Goal: Information Seeking & Learning: Learn about a topic

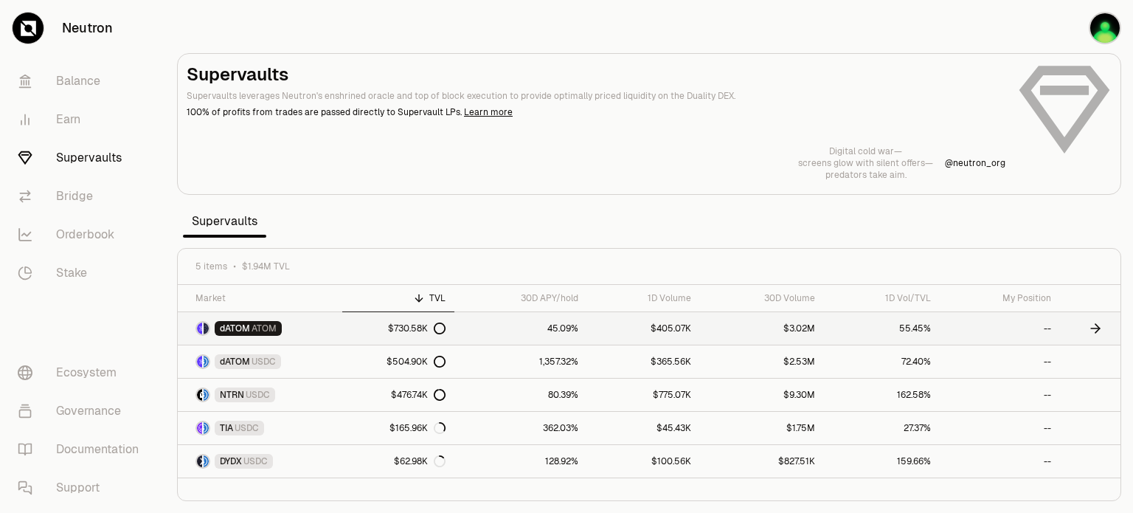
click at [567, 330] on link "45.09%" at bounding box center [521, 328] width 134 height 32
click at [538, 324] on link "45.09%" at bounding box center [521, 328] width 134 height 32
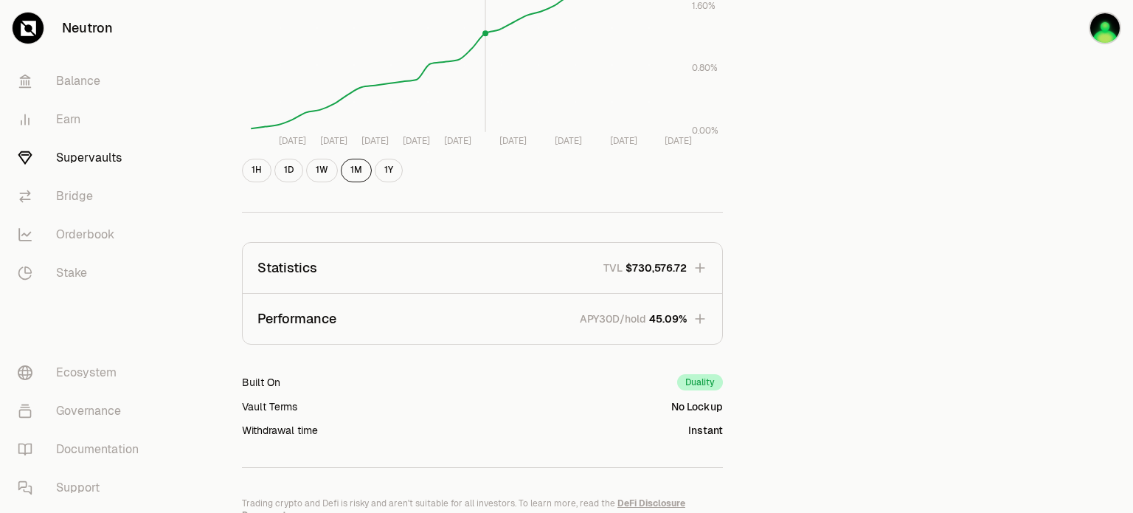
scroll to position [369, 0]
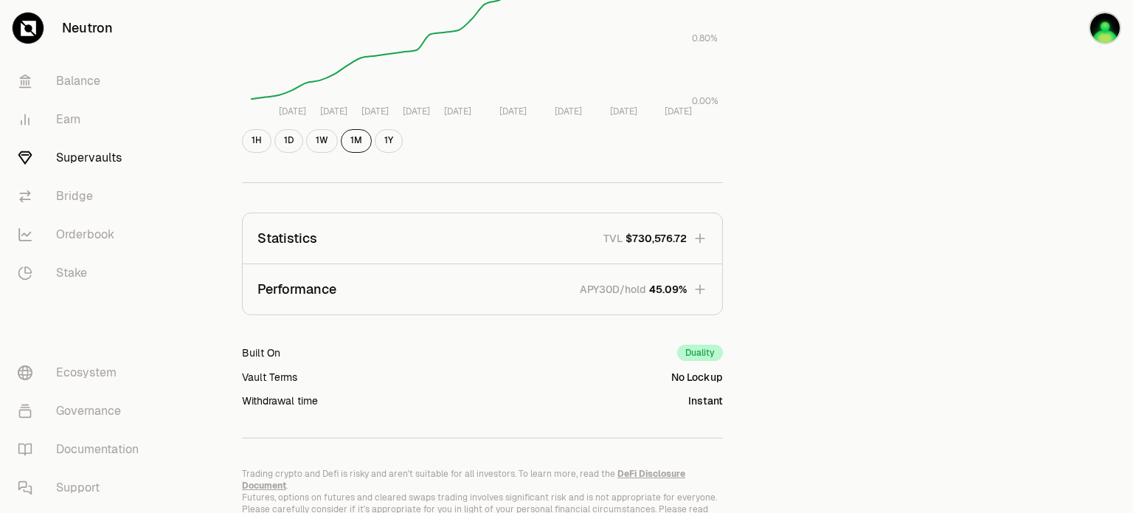
click at [696, 288] on icon "button" at bounding box center [700, 289] width 10 height 10
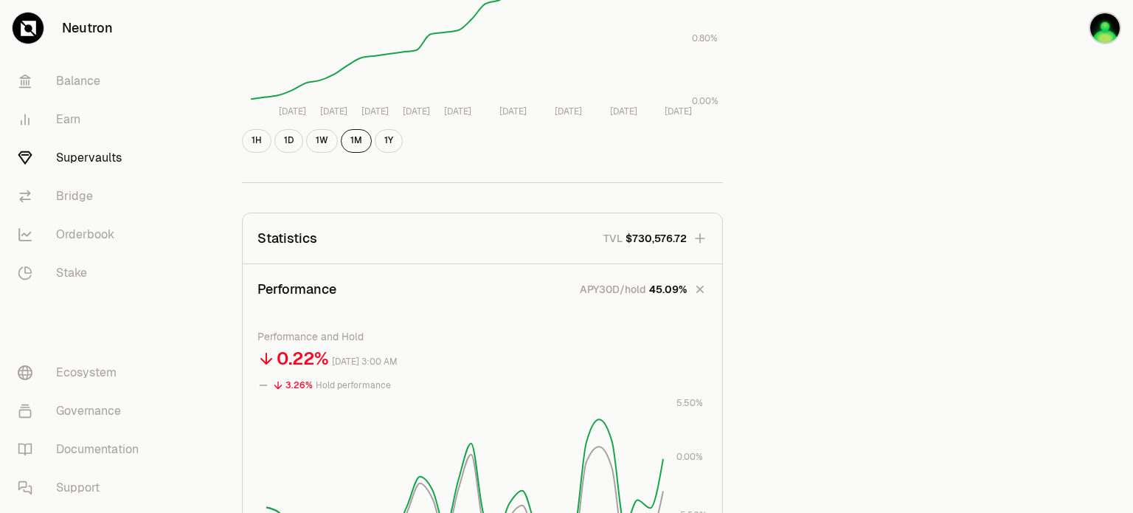
click at [696, 288] on icon "button" at bounding box center [700, 289] width 21 height 21
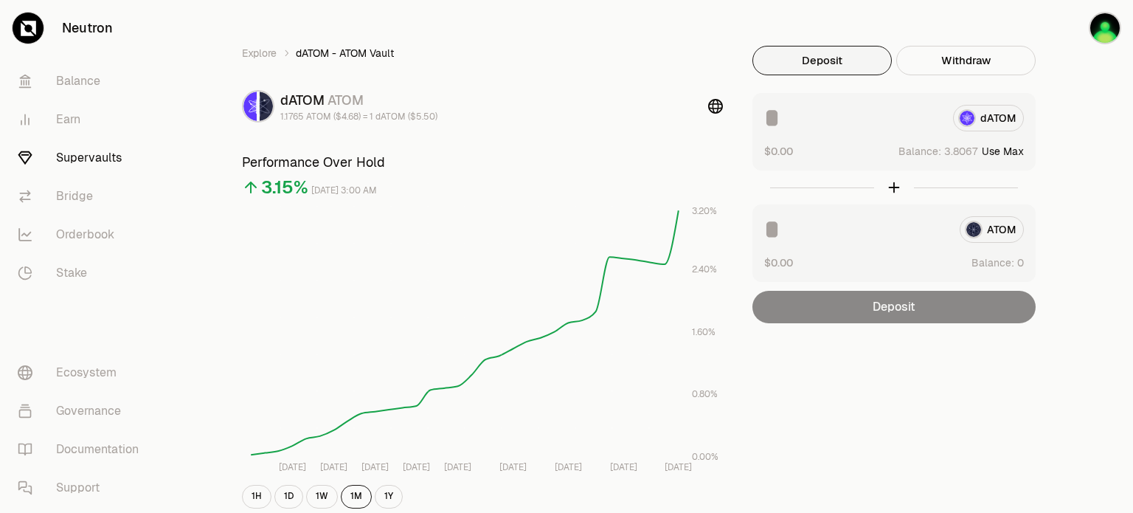
scroll to position [0, 0]
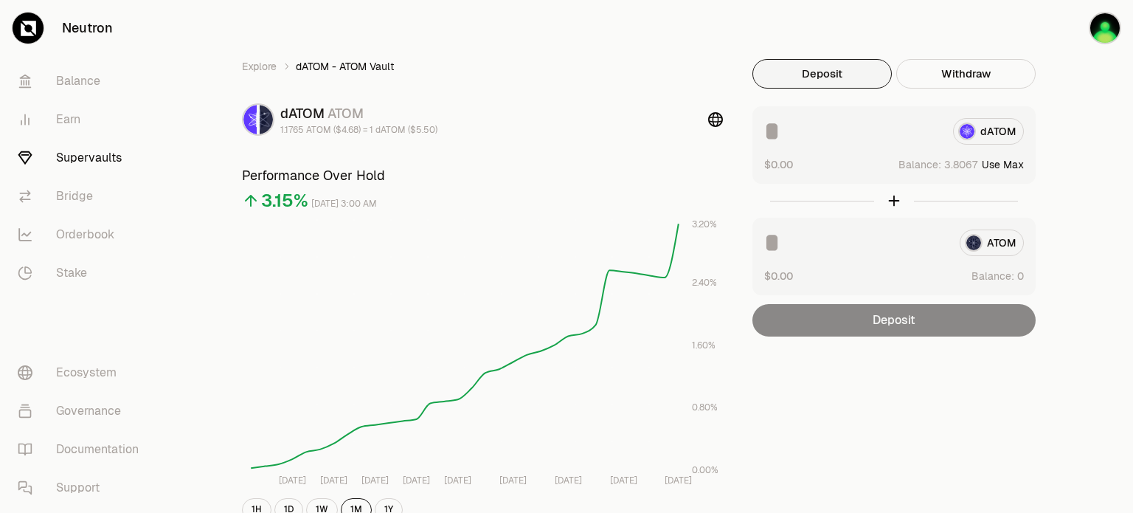
click at [115, 159] on link "Supervaults" at bounding box center [82, 158] width 153 height 38
